Goal: Transaction & Acquisition: Purchase product/service

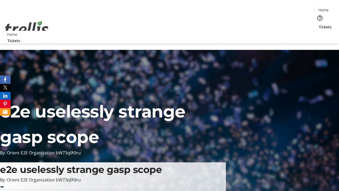
click at [319, 24] on span "Tickets" at bounding box center [325, 27] width 13 height 6
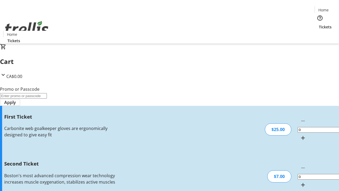
click at [300, 135] on mat-icon "Increment by one" at bounding box center [303, 138] width 6 height 6
type input "1"
click at [300, 182] on mat-icon "Increment by one" at bounding box center [303, 185] width 6 height 6
type input "2"
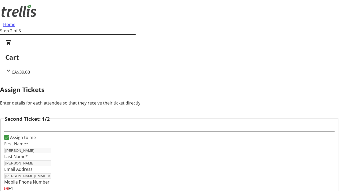
type input "[PERSON_NAME]"
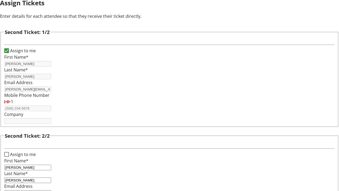
type input "[PERSON_NAME][EMAIL_ADDRESS][DOMAIN_NAME]"
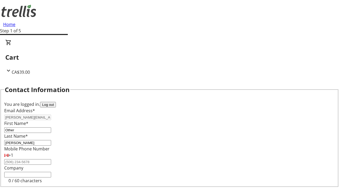
type input "Other"
type input "Name"
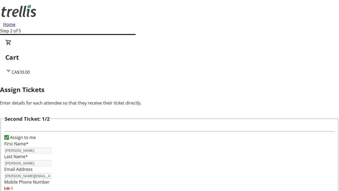
type input "New"
type input "Name"
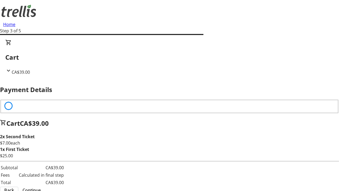
click at [41, 187] on span "Continue" at bounding box center [32, 190] width 18 height 6
